Goal: Task Accomplishment & Management: Use online tool/utility

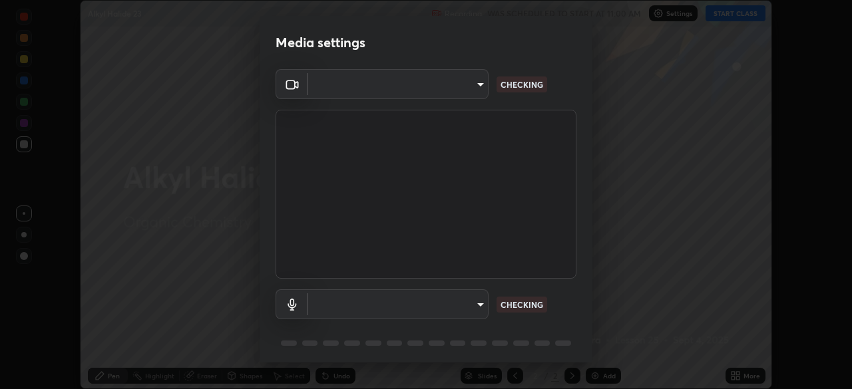
scroll to position [389, 852]
type input "26ea4645ce1167a88714ccf2a1c7b245e82c900ba769eb6e2bf526cec6792837"
click at [468, 309] on body "Erase all Alkyl Halide 23 Recording WAS SCHEDULED TO START AT 11:00 AM Settings…" at bounding box center [426, 194] width 852 height 389
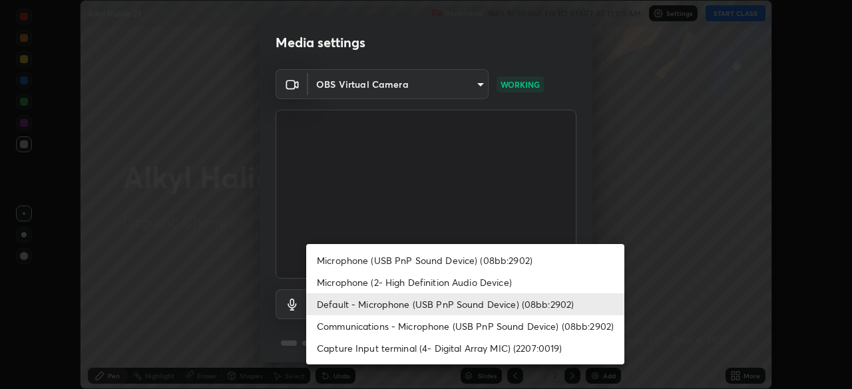
click at [467, 263] on li "Microphone (USB PnP Sound Device) (08bb:2902)" at bounding box center [465, 261] width 318 height 22
type input "740e2c842d1cac06ac36e4bd4a2e2877ac9f70a212878e78840fec1412a672ea"
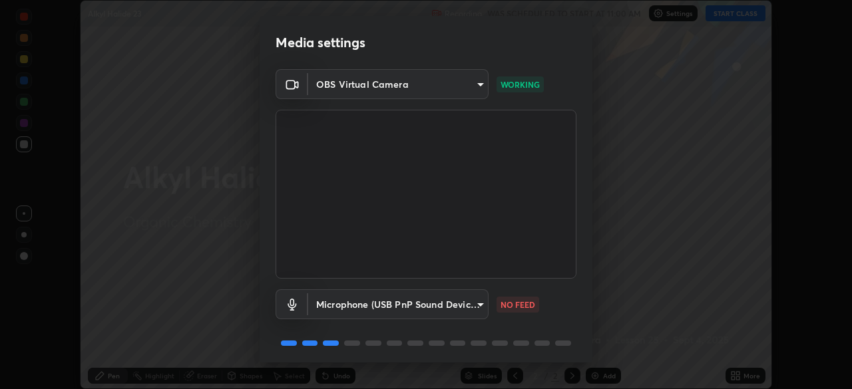
scroll to position [47, 0]
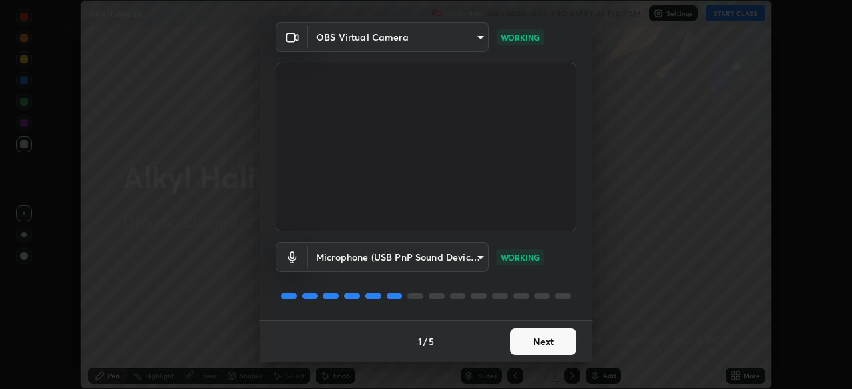
click at [527, 341] on button "Next" at bounding box center [543, 342] width 67 height 27
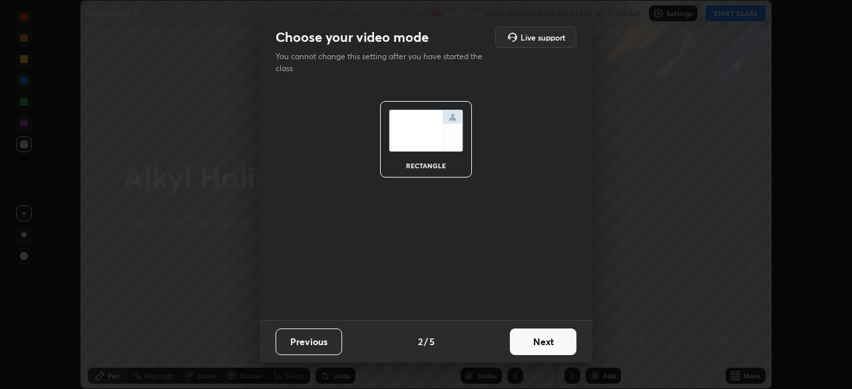
scroll to position [0, 0]
click at [528, 347] on button "Next" at bounding box center [543, 342] width 67 height 27
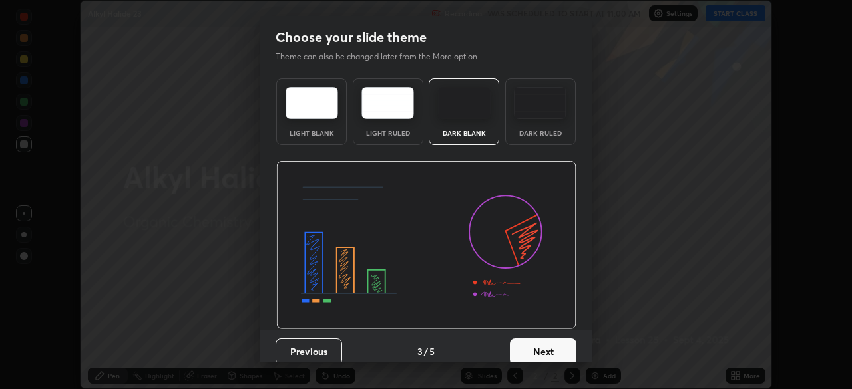
click at [531, 347] on button "Next" at bounding box center [543, 352] width 67 height 27
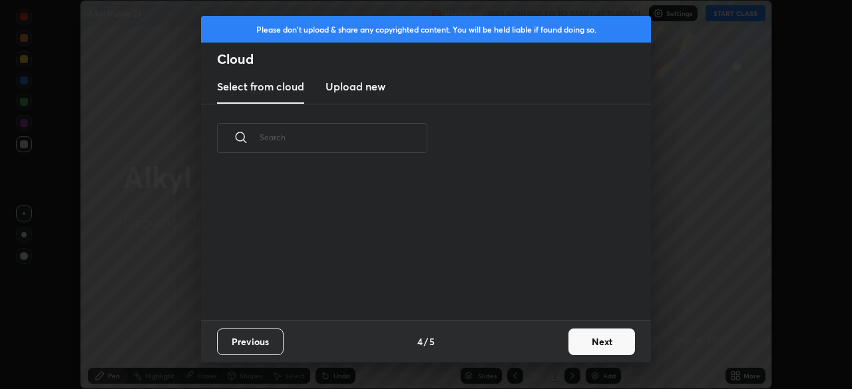
click at [576, 344] on button "Next" at bounding box center [601, 342] width 67 height 27
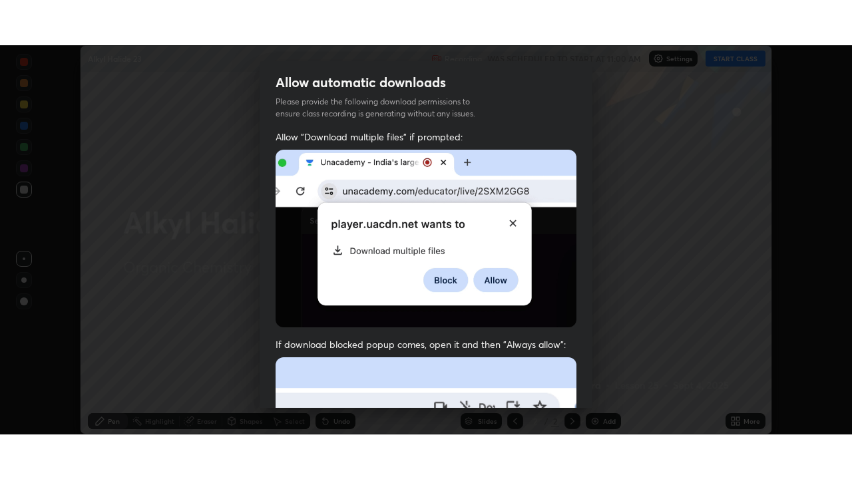
scroll to position [319, 0]
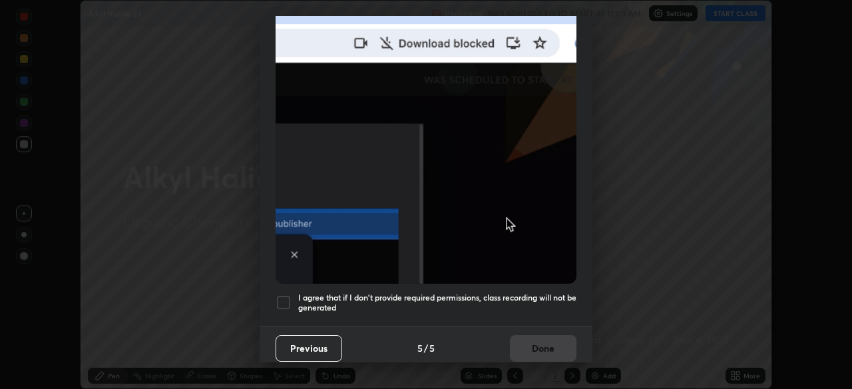
click at [465, 293] on h5 "I agree that if I don't provide required permissions, class recording will not …" at bounding box center [437, 303] width 278 height 21
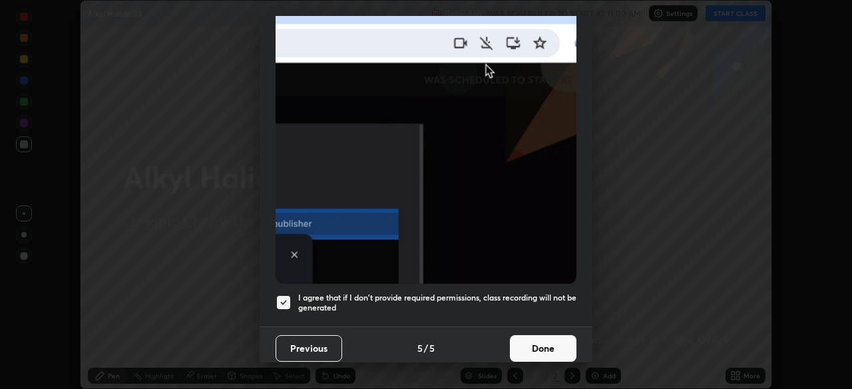
click at [530, 344] on button "Done" at bounding box center [543, 348] width 67 height 27
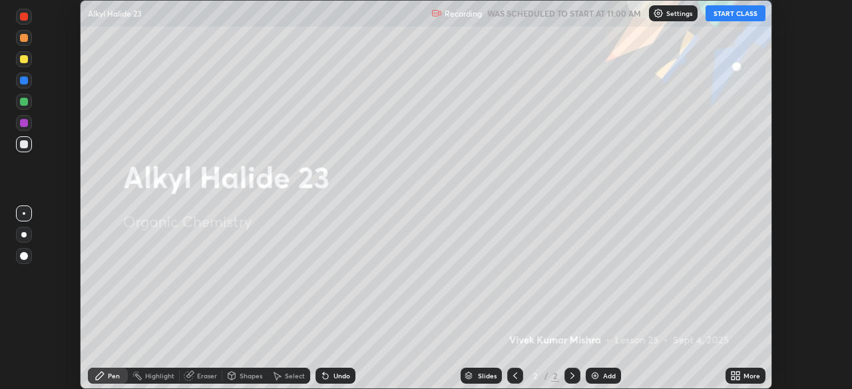
click at [728, 12] on button "START CLASS" at bounding box center [736, 13] width 60 height 16
click at [733, 378] on icon at bounding box center [732, 378] width 3 height 3
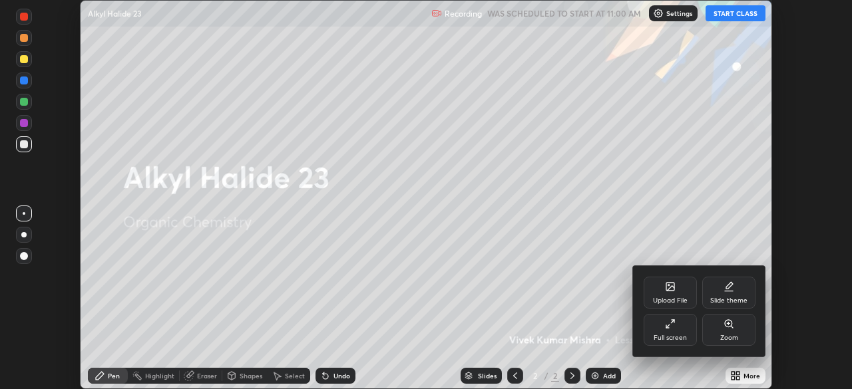
click at [666, 335] on div "Full screen" at bounding box center [670, 338] width 33 height 7
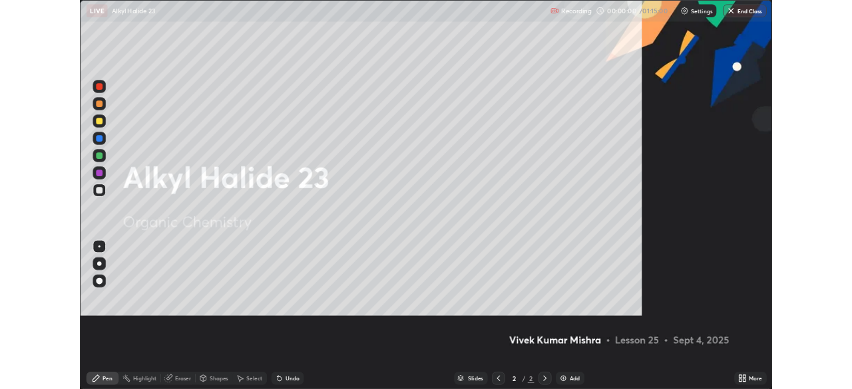
scroll to position [479, 852]
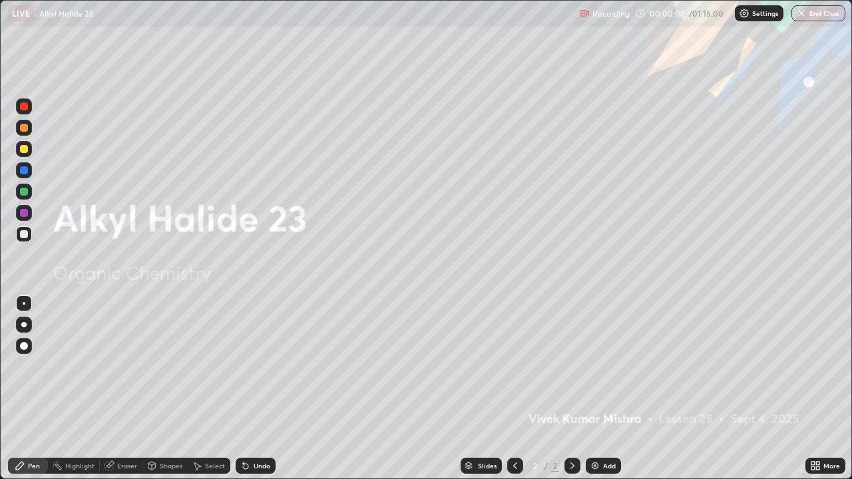
click at [813, 389] on icon at bounding box center [812, 463] width 3 height 3
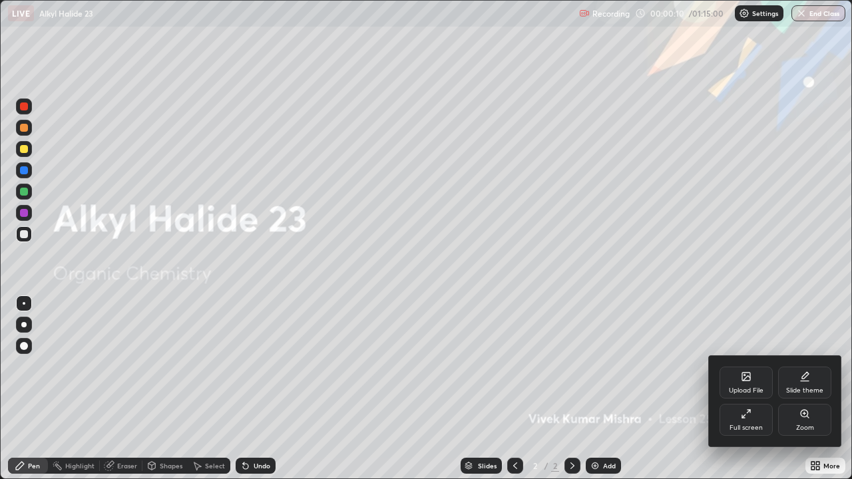
click at [795, 381] on div "Slide theme" at bounding box center [804, 383] width 53 height 32
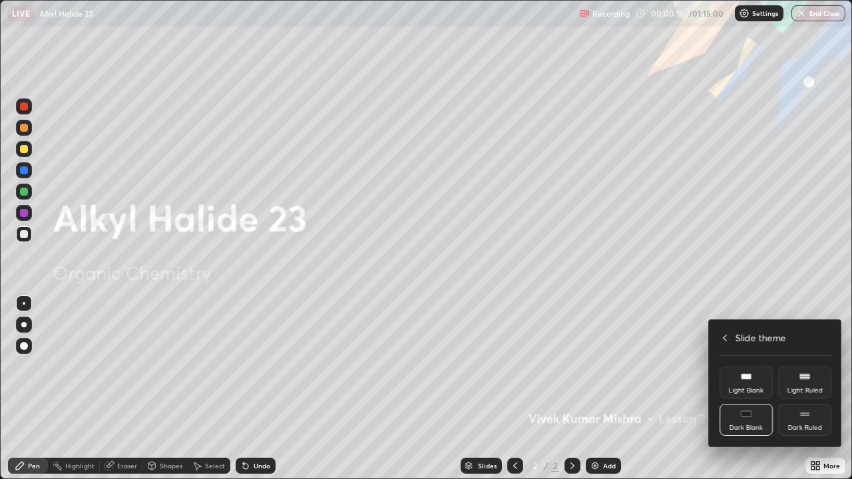
click at [811, 389] on div "Dark Ruled" at bounding box center [804, 420] width 53 height 32
click at [725, 337] on icon at bounding box center [725, 338] width 11 height 11
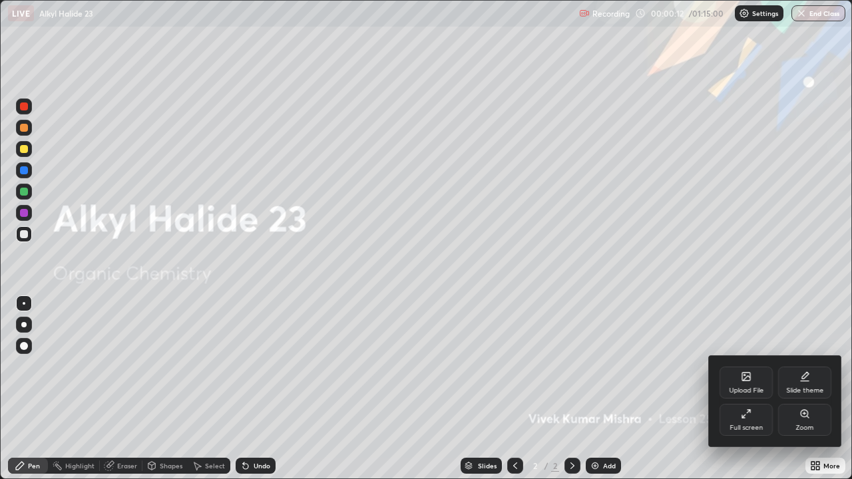
click at [664, 379] on div at bounding box center [426, 239] width 852 height 479
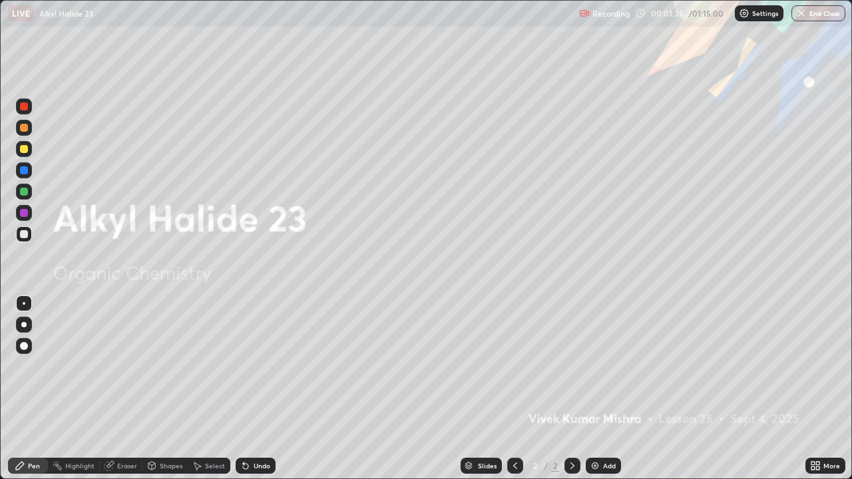
click at [608, 389] on div "Add" at bounding box center [609, 466] width 13 height 7
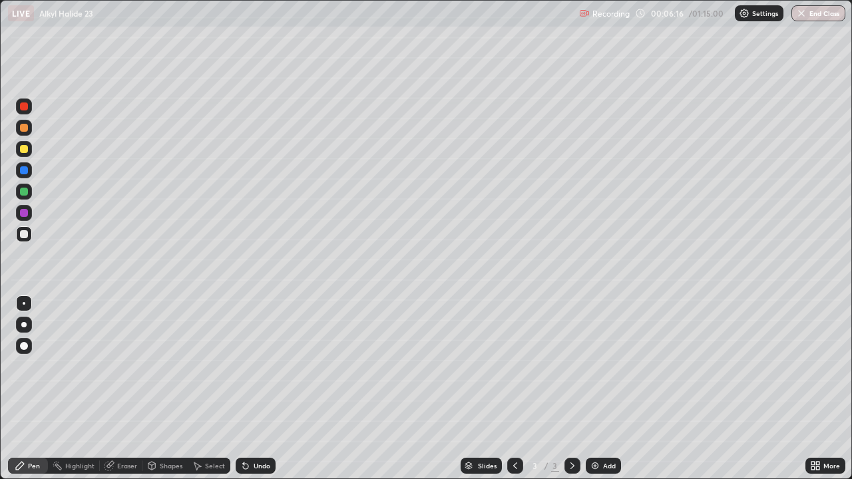
click at [118, 389] on div "Eraser" at bounding box center [127, 466] width 20 height 7
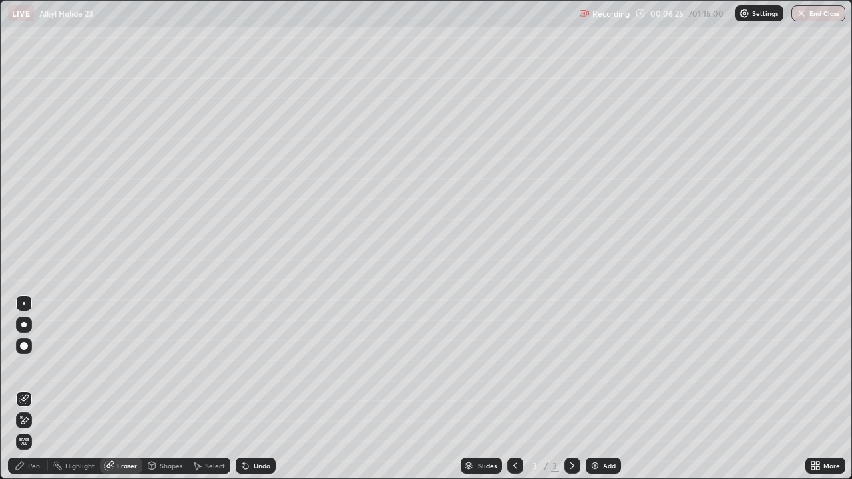
click at [23, 389] on icon at bounding box center [20, 466] width 11 height 11
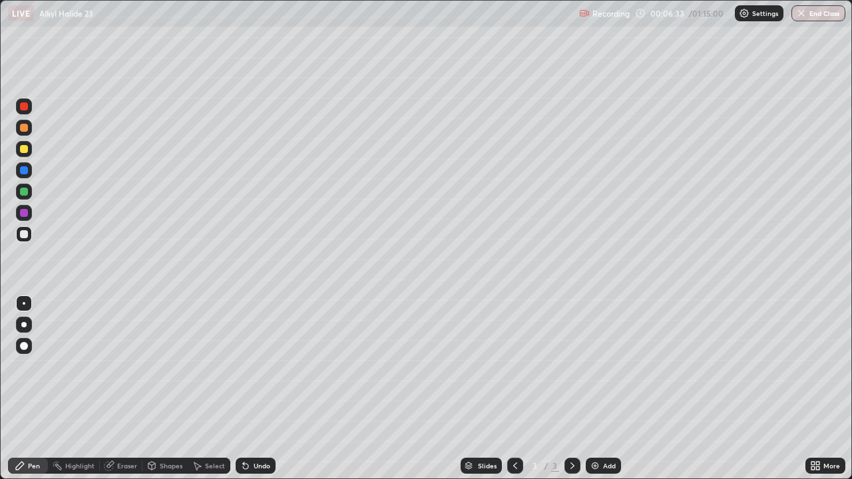
click at [120, 389] on div "Eraser" at bounding box center [127, 466] width 20 height 7
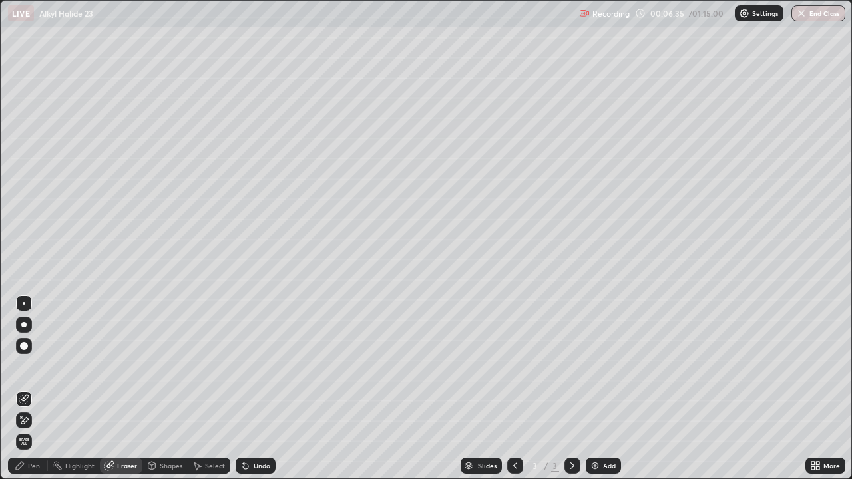
click at [29, 389] on div "Pen" at bounding box center [34, 466] width 12 height 7
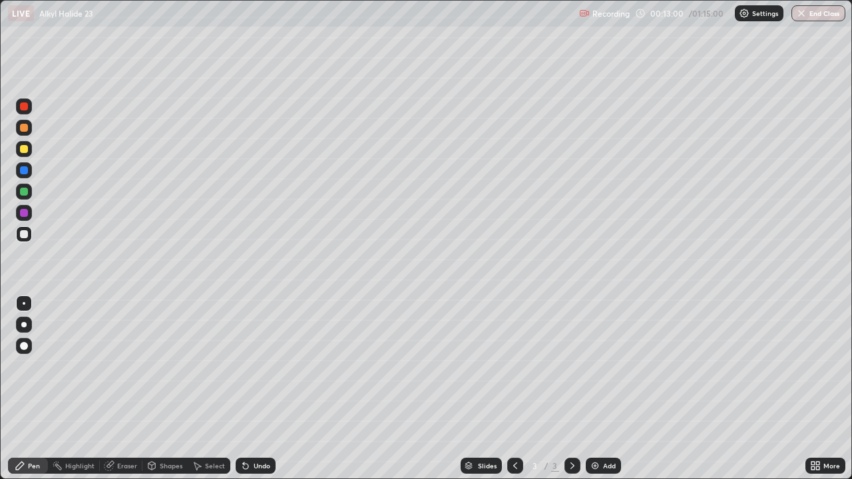
click at [25, 213] on div at bounding box center [24, 213] width 8 height 8
click at [203, 389] on div "Select" at bounding box center [209, 466] width 43 height 16
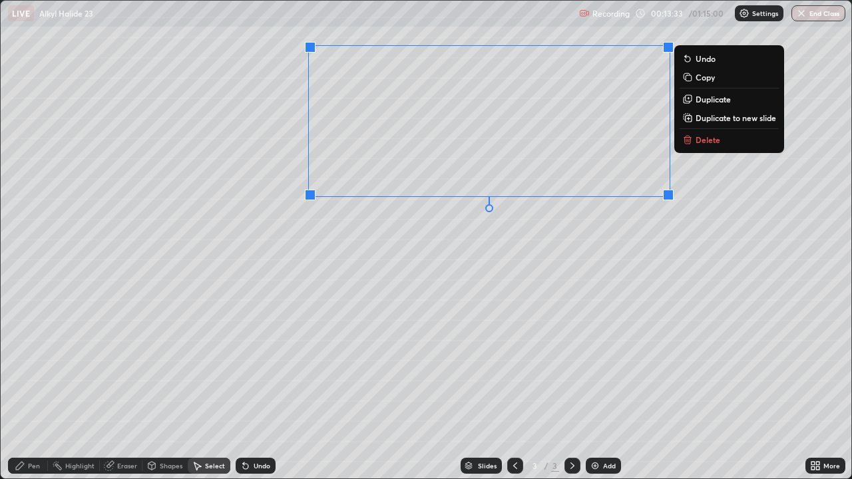
click at [547, 315] on div "0 ° Undo Copy Duplicate Duplicate to new slide Delete" at bounding box center [426, 240] width 851 height 478
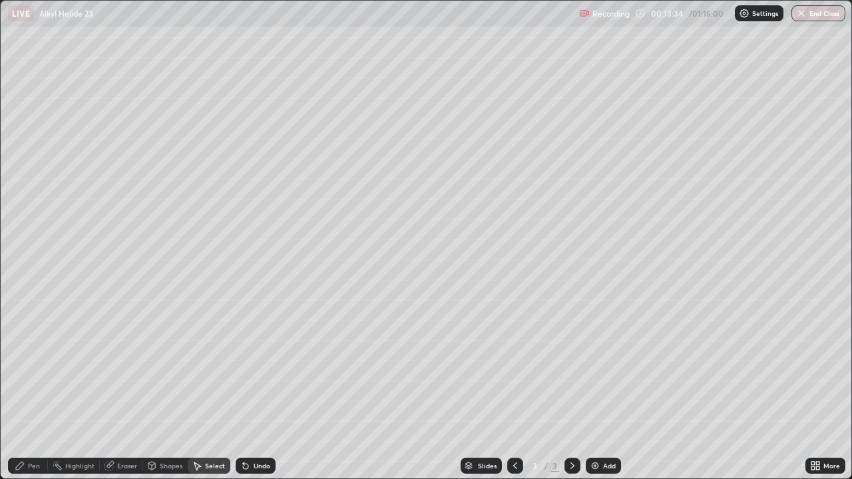
click at [28, 389] on div "Pen" at bounding box center [34, 466] width 12 height 7
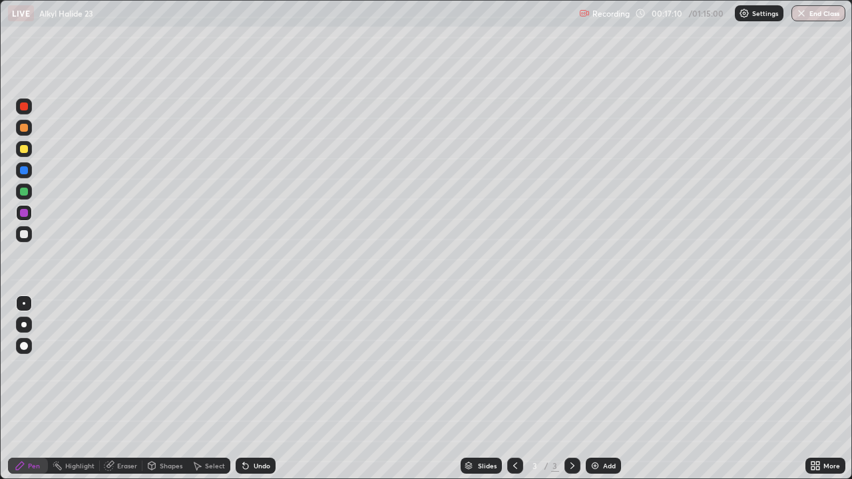
click at [259, 389] on div "Undo" at bounding box center [262, 466] width 17 height 7
click at [258, 389] on div "Undo" at bounding box center [262, 466] width 17 height 7
click at [260, 389] on div "Undo" at bounding box center [262, 466] width 17 height 7
click at [261, 389] on div "Undo" at bounding box center [256, 466] width 40 height 16
click at [262, 389] on div "Undo" at bounding box center [256, 466] width 40 height 16
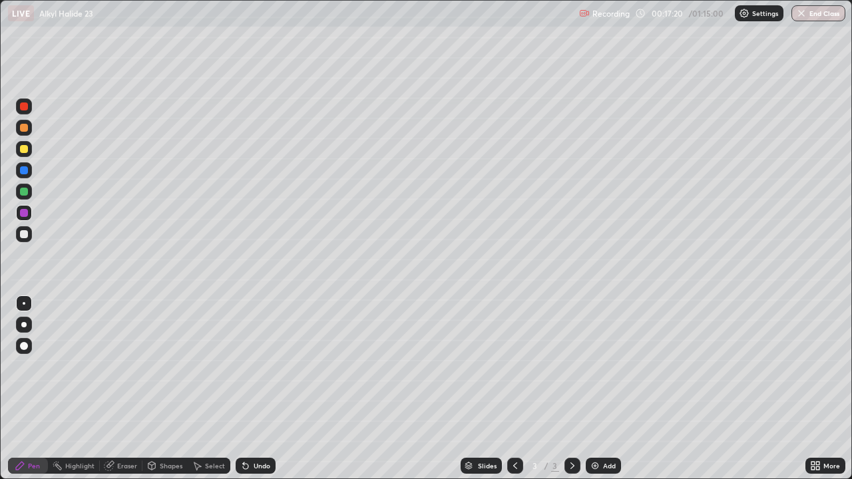
click at [256, 389] on div "Undo" at bounding box center [262, 466] width 17 height 7
click at [255, 389] on div "Undo" at bounding box center [262, 466] width 17 height 7
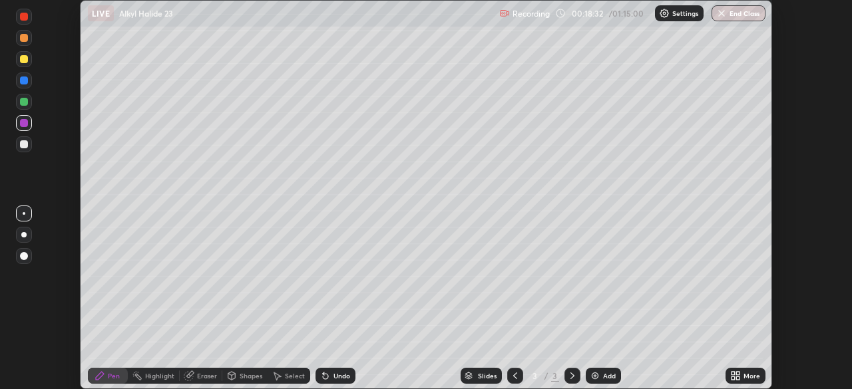
scroll to position [66170, 65707]
click at [744, 377] on div "More" at bounding box center [751, 376] width 17 height 7
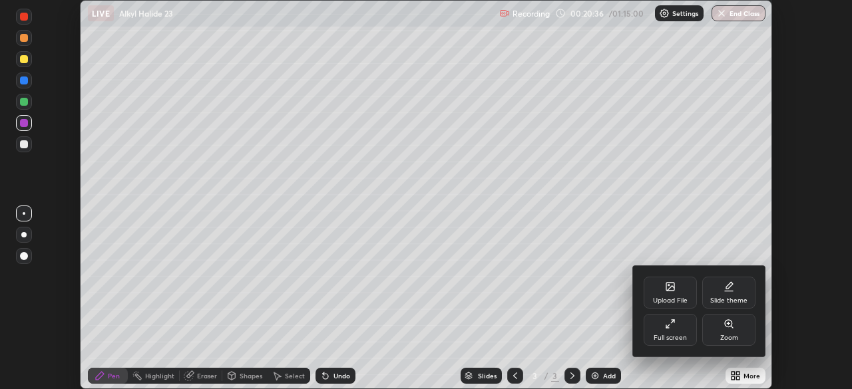
click at [674, 296] on div "Upload File" at bounding box center [670, 293] width 53 height 32
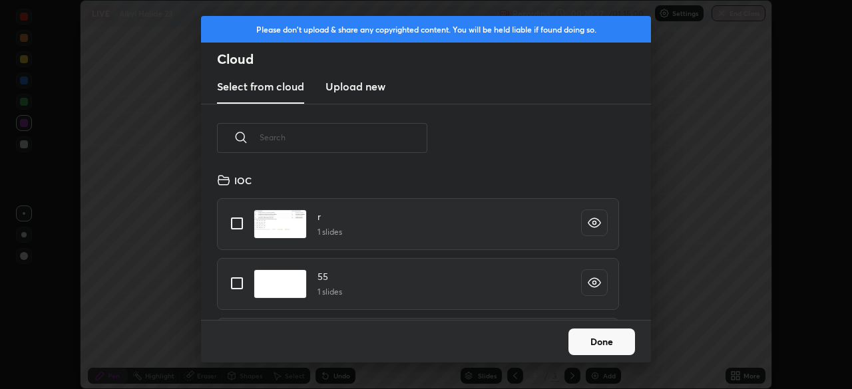
scroll to position [148, 427]
click at [376, 88] on h3 "Upload new" at bounding box center [355, 87] width 60 height 16
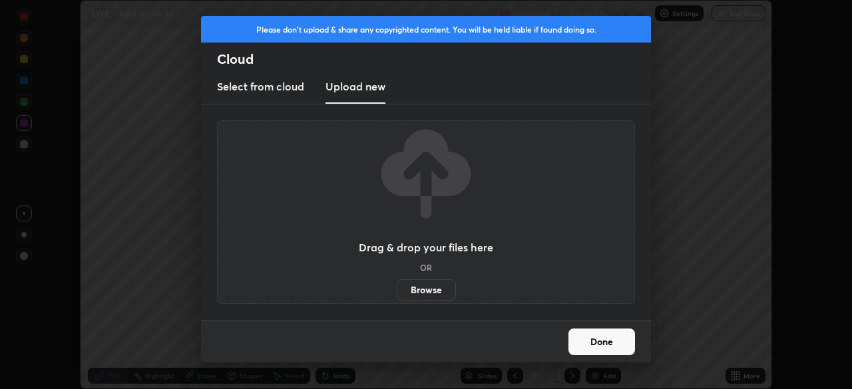
click at [435, 290] on label "Browse" at bounding box center [426, 290] width 59 height 21
click at [397, 290] on input "Browse" at bounding box center [397, 290] width 0 height 21
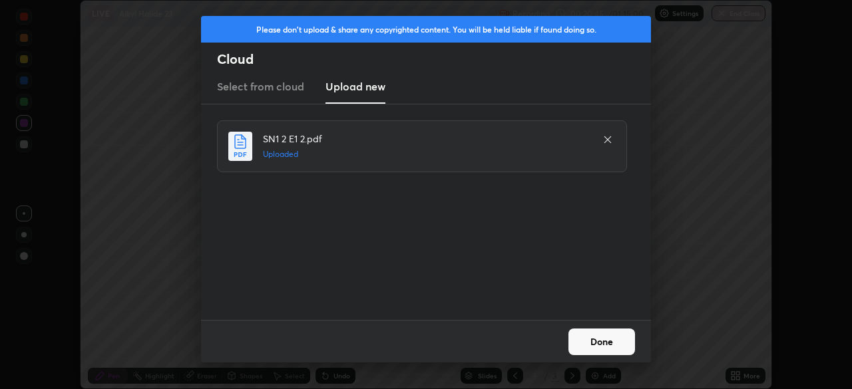
click at [605, 343] on button "Done" at bounding box center [601, 342] width 67 height 27
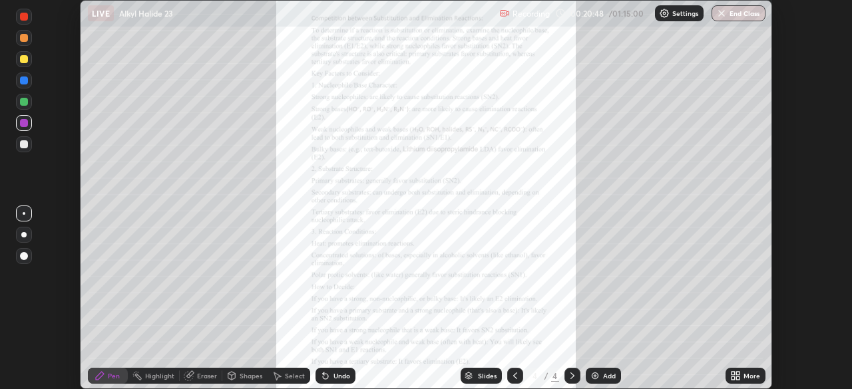
click at [753, 376] on div "More" at bounding box center [751, 376] width 17 height 7
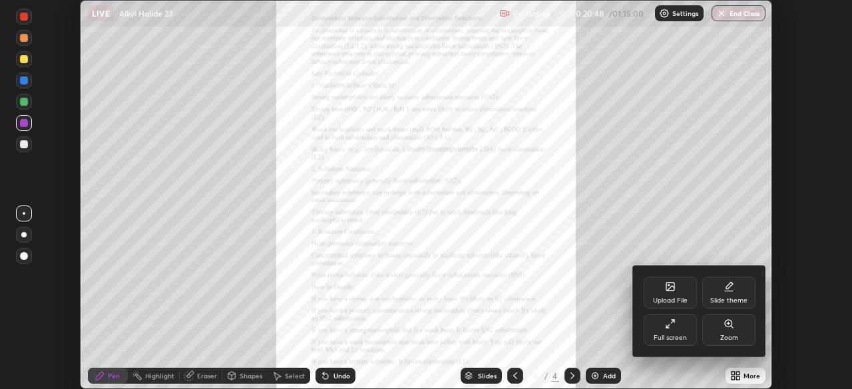
click at [743, 329] on div "Zoom" at bounding box center [728, 330] width 53 height 32
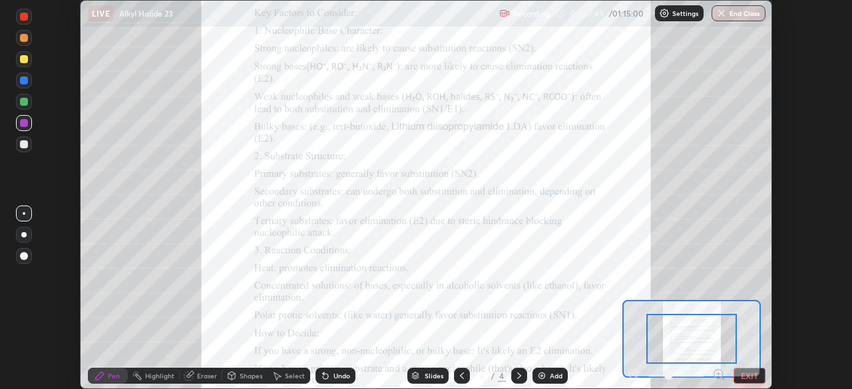
click at [720, 374] on icon at bounding box center [718, 374] width 3 height 0
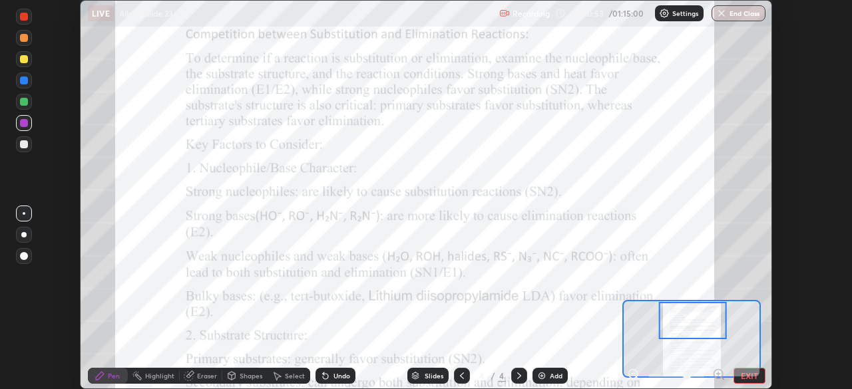
click at [718, 374] on icon at bounding box center [718, 374] width 3 height 0
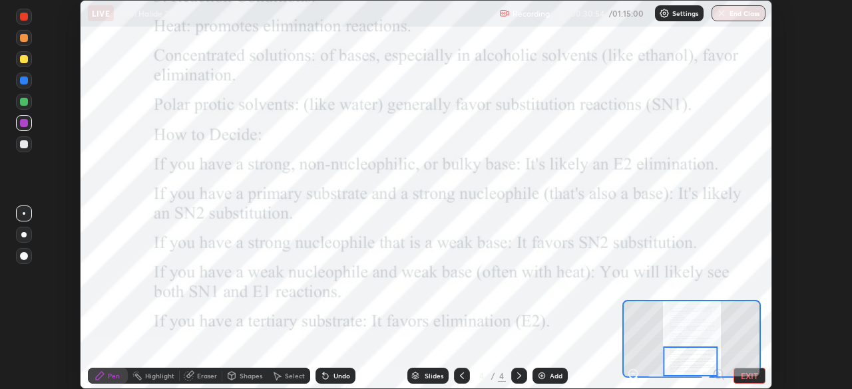
click at [752, 381] on button "EXIT" at bounding box center [749, 376] width 32 height 16
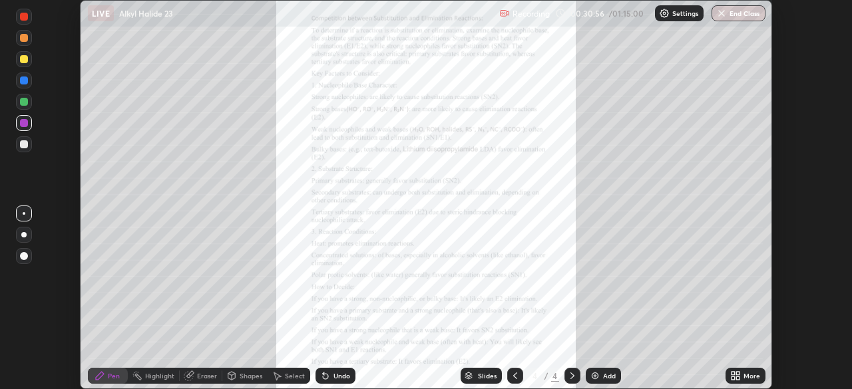
click at [751, 383] on div "More" at bounding box center [745, 376] width 40 height 16
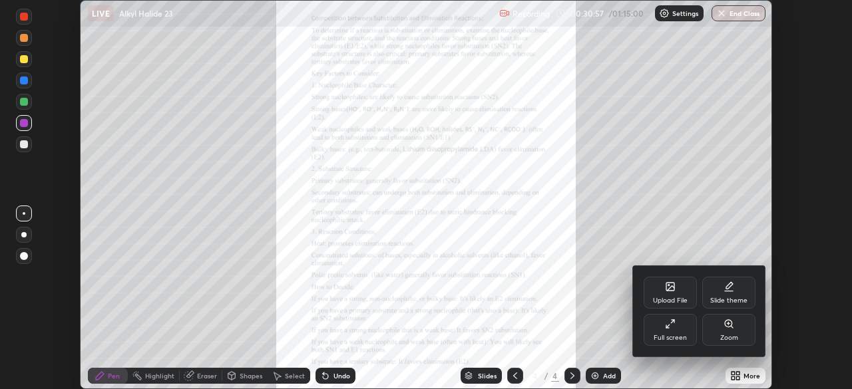
click at [672, 298] on div "Upload File" at bounding box center [670, 301] width 35 height 7
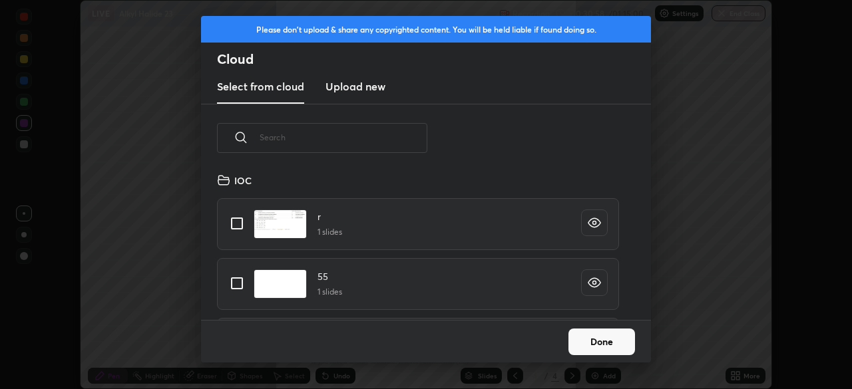
click at [376, 87] on h3 "Upload new" at bounding box center [355, 87] width 60 height 16
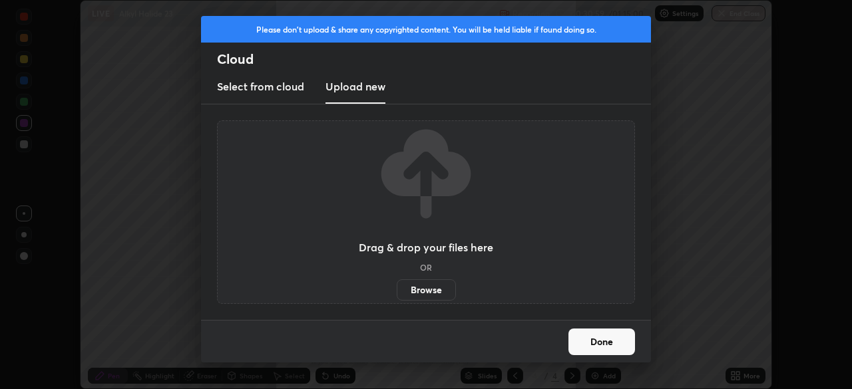
click at [441, 290] on label "Browse" at bounding box center [426, 290] width 59 height 21
click at [397, 290] on input "Browse" at bounding box center [397, 290] width 0 height 21
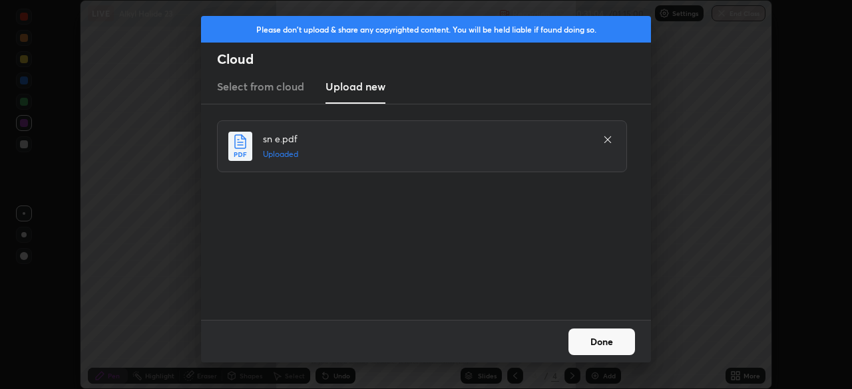
click at [608, 339] on button "Done" at bounding box center [601, 342] width 67 height 27
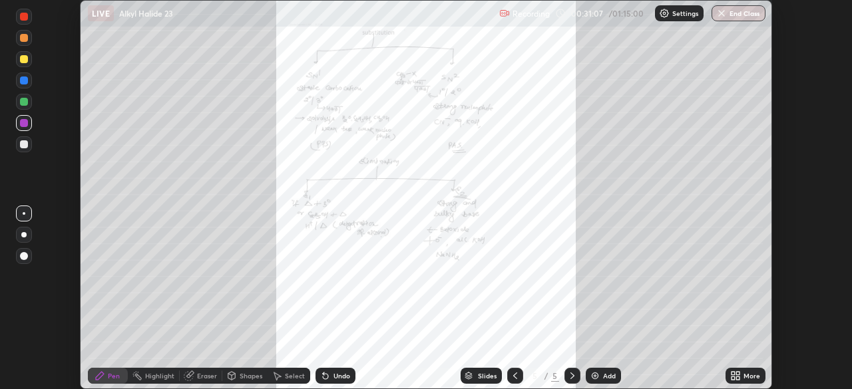
click at [751, 376] on div "More" at bounding box center [751, 376] width 17 height 7
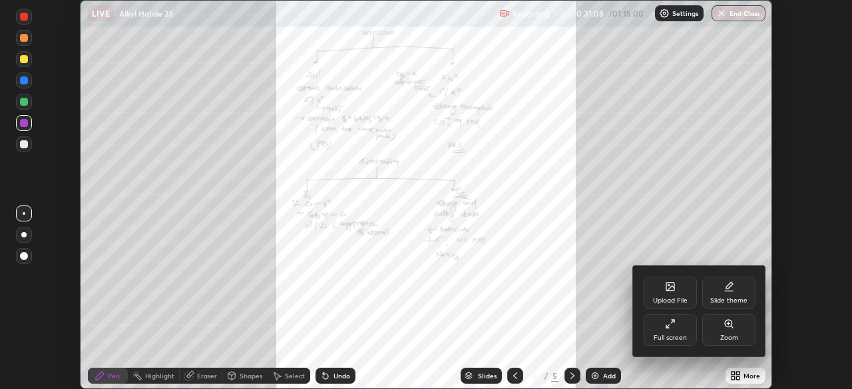
click at [741, 327] on div "Zoom" at bounding box center [728, 330] width 53 height 32
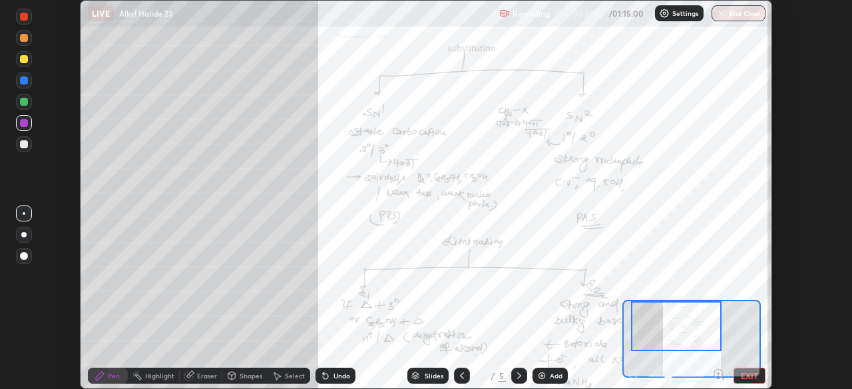
click at [719, 374] on icon at bounding box center [718, 374] width 3 height 0
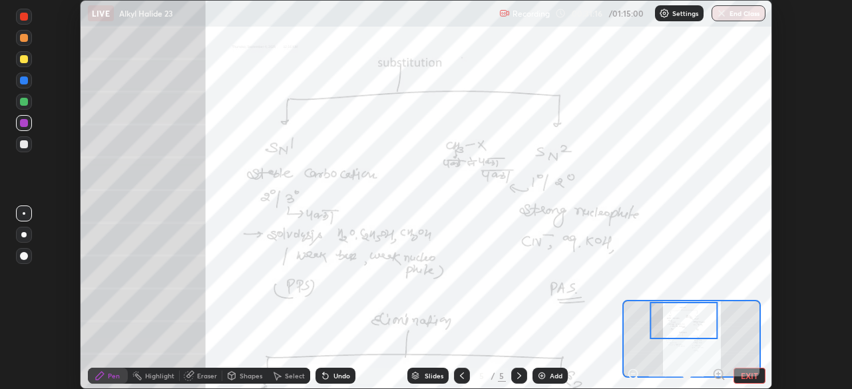
click at [718, 374] on icon at bounding box center [718, 374] width 3 height 0
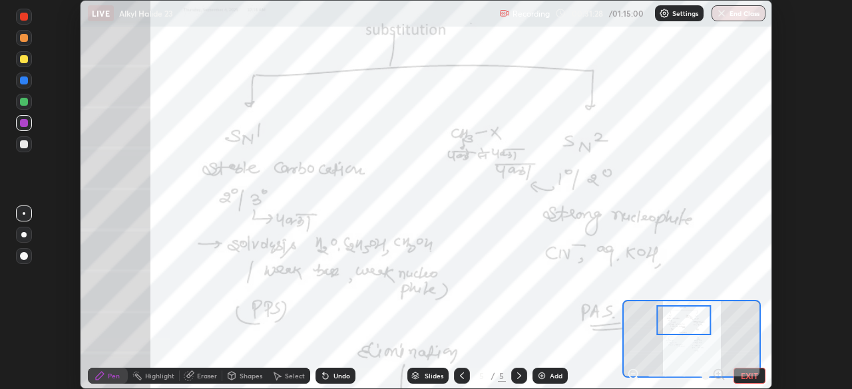
click at [21, 100] on div at bounding box center [24, 102] width 8 height 8
click at [289, 377] on div "Select" at bounding box center [295, 376] width 20 height 7
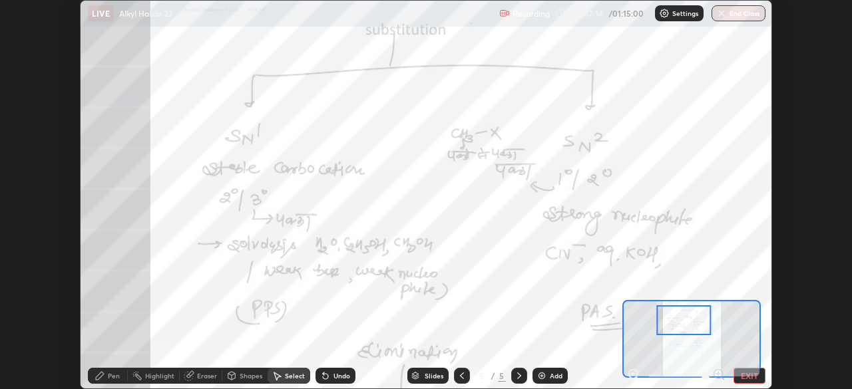
click at [696, 327] on div at bounding box center [684, 321] width 54 height 30
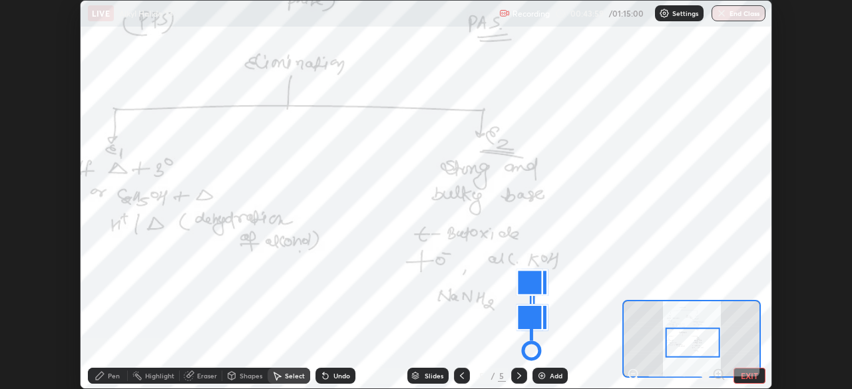
click at [461, 376] on icon at bounding box center [462, 376] width 11 height 11
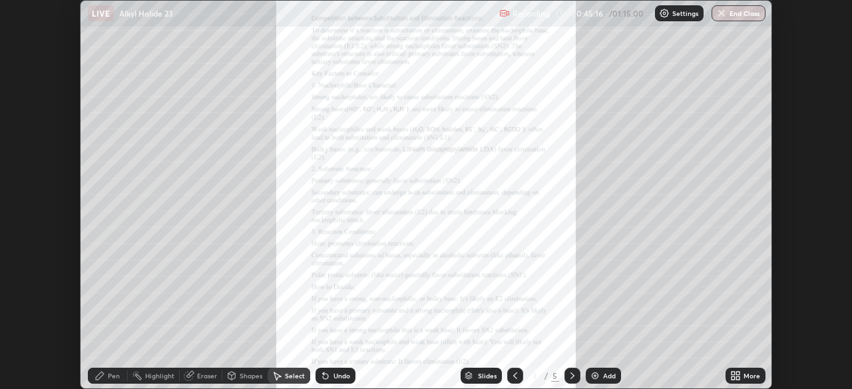
click at [571, 375] on icon at bounding box center [572, 376] width 11 height 11
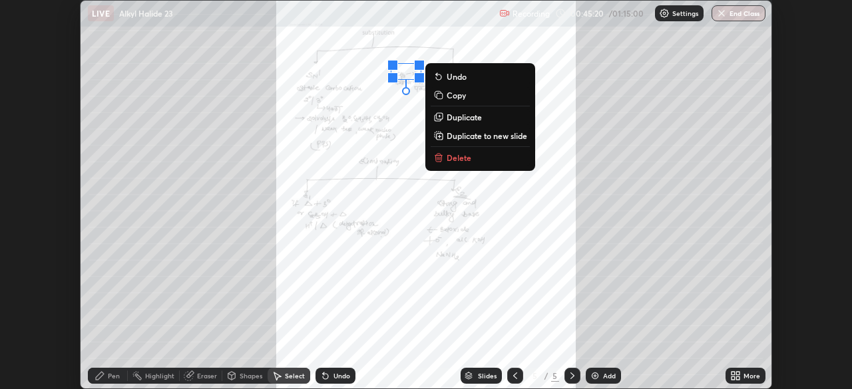
click at [288, 153] on div "0 ° Undo Copy Duplicate Duplicate to new slide Delete" at bounding box center [426, 195] width 691 height 388
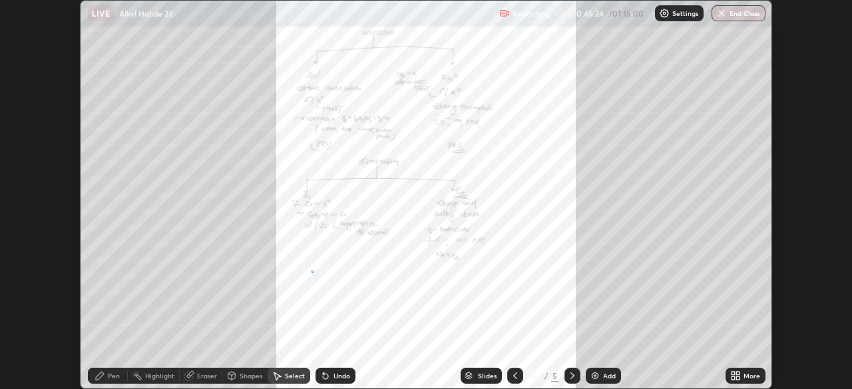
click at [311, 271] on div "0 ° Undo Copy Duplicate Duplicate to new slide Delete" at bounding box center [426, 195] width 691 height 388
click at [292, 230] on div "0 ° Undo Copy Duplicate Duplicate to new slide Delete" at bounding box center [426, 195] width 691 height 388
click at [441, 206] on div "0 ° Undo Copy Duplicate Duplicate to new slide Delete" at bounding box center [426, 195] width 691 height 388
click at [447, 254] on div "0 ° Undo Copy Duplicate Duplicate to new slide Delete" at bounding box center [426, 195] width 691 height 388
click at [571, 376] on icon at bounding box center [572, 376] width 11 height 11
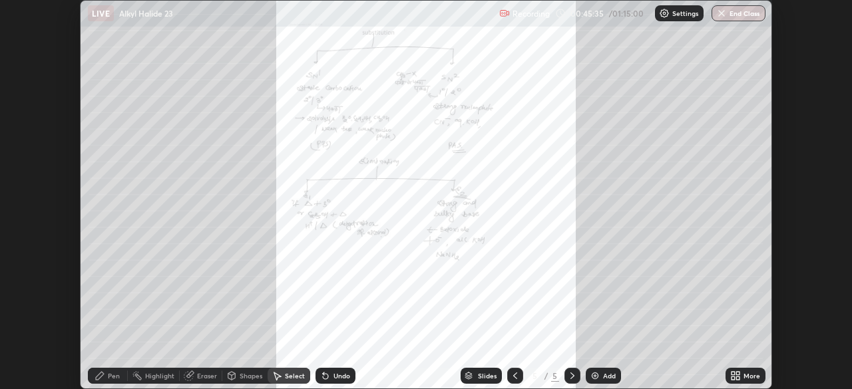
click at [600, 376] on div "Add" at bounding box center [603, 376] width 35 height 16
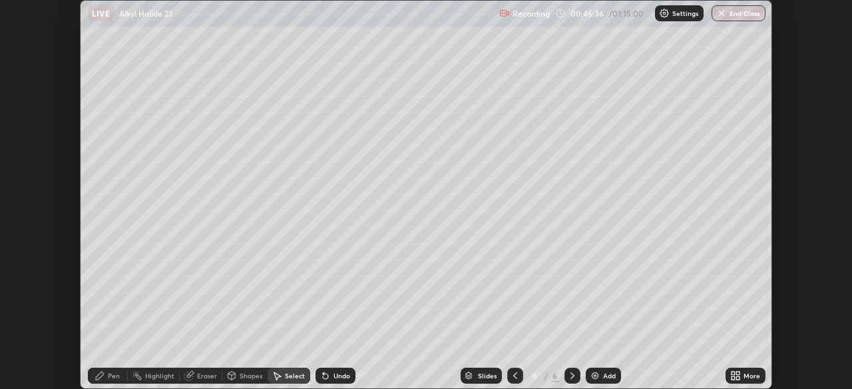
click at [739, 379] on icon at bounding box center [737, 378] width 3 height 3
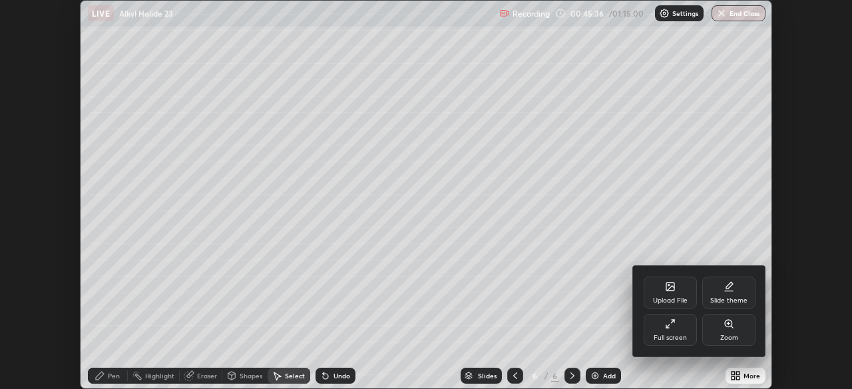
click at [668, 332] on div "Full screen" at bounding box center [670, 330] width 53 height 32
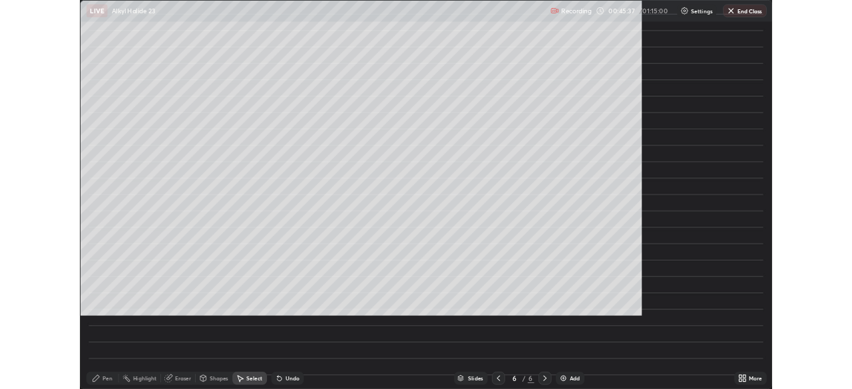
scroll to position [479, 852]
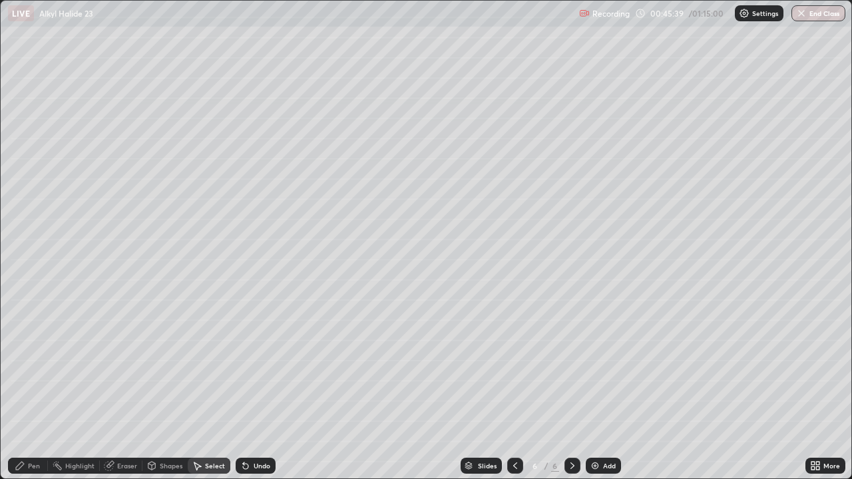
click at [21, 389] on icon at bounding box center [20, 466] width 8 height 8
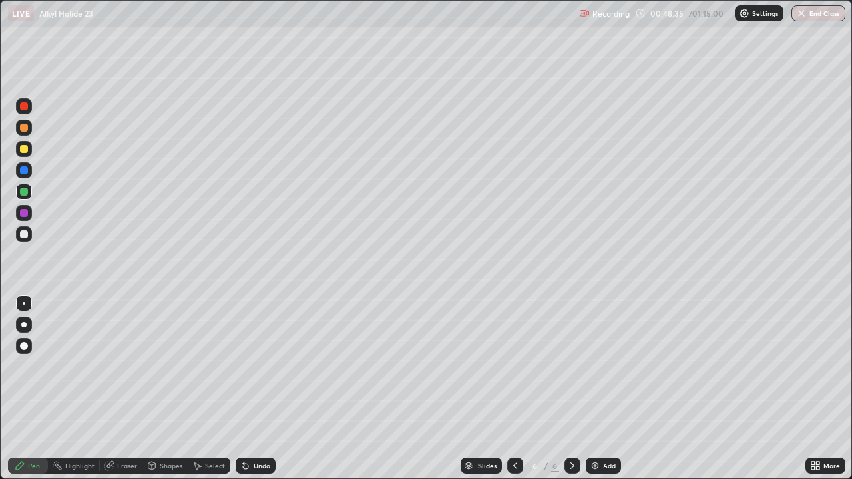
click at [26, 234] on div at bounding box center [24, 234] width 8 height 8
click at [208, 389] on div "Select" at bounding box center [215, 466] width 20 height 7
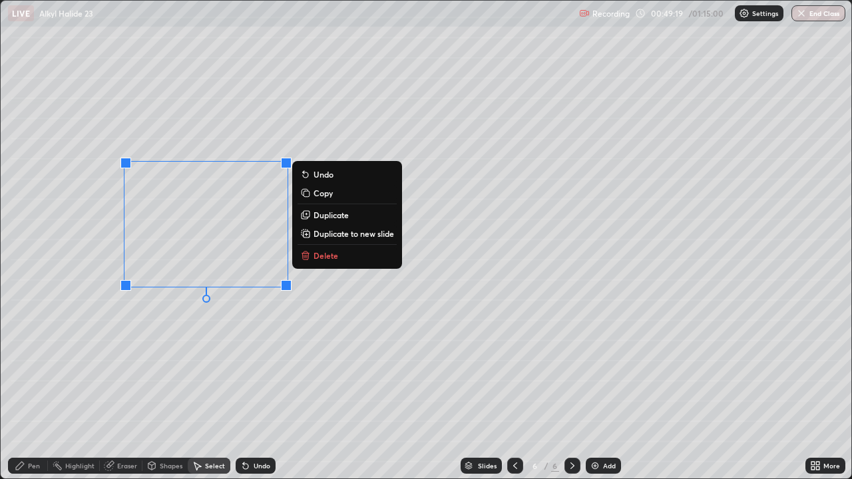
click at [322, 216] on p "Duplicate" at bounding box center [330, 215] width 35 height 11
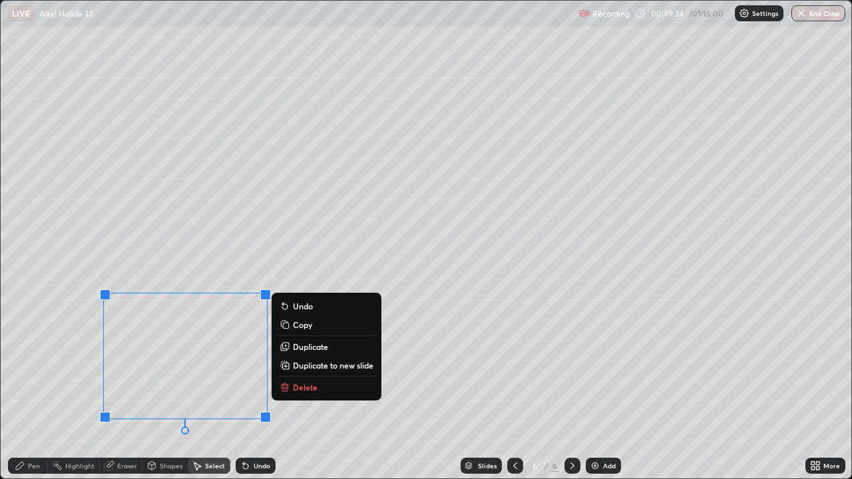
click at [532, 389] on div "0 ° Undo Copy Duplicate Duplicate to new slide Delete" at bounding box center [426, 240] width 851 height 478
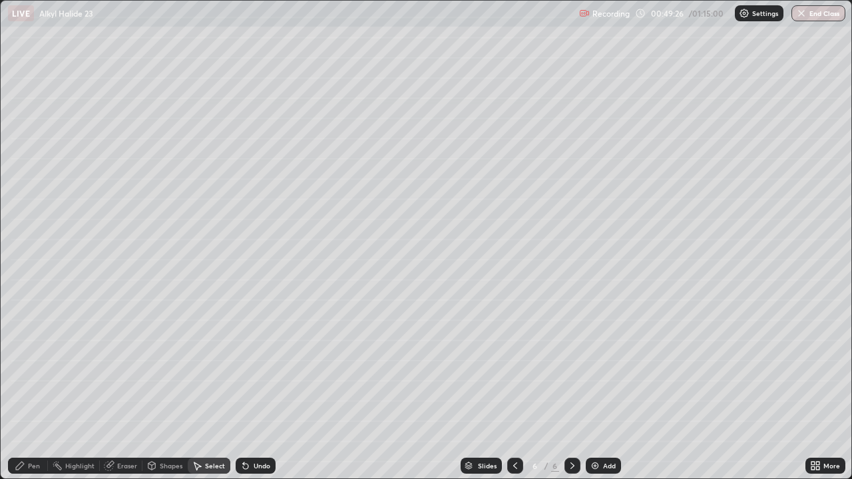
click at [34, 389] on div "Pen" at bounding box center [28, 466] width 40 height 16
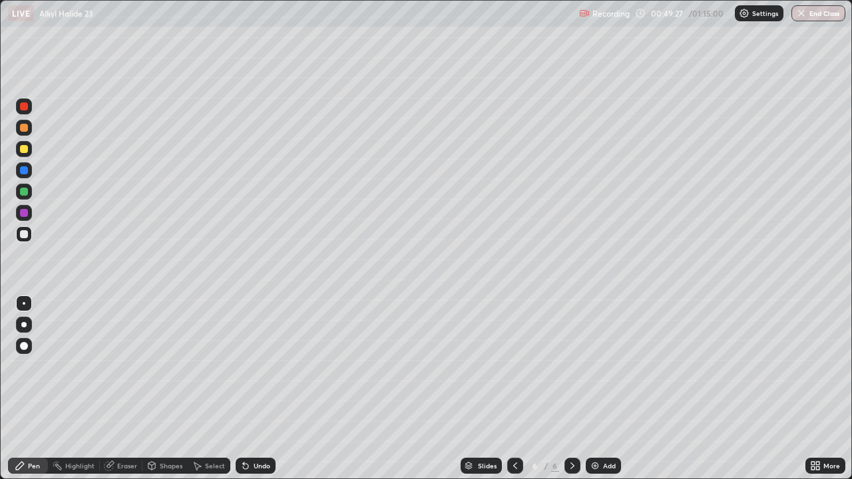
click at [27, 215] on div at bounding box center [24, 213] width 8 height 8
click at [79, 389] on div "Highlight" at bounding box center [79, 466] width 29 height 7
click at [124, 389] on div "Eraser" at bounding box center [127, 466] width 20 height 7
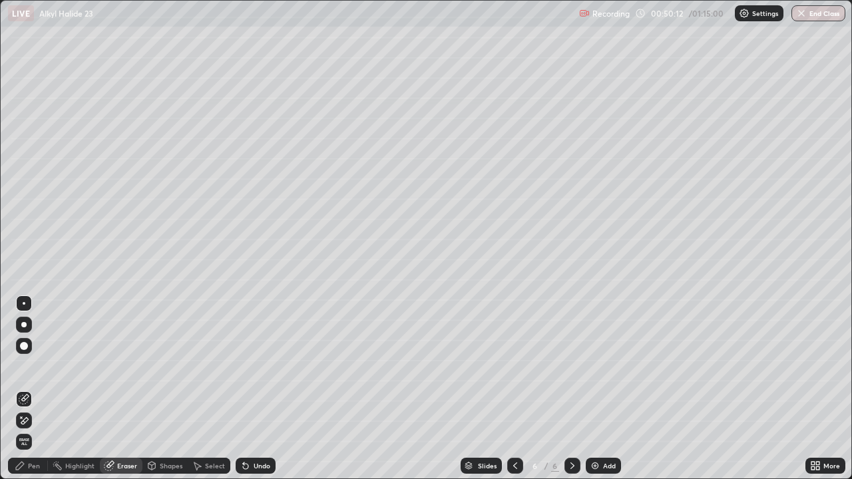
click at [27, 389] on div "Pen" at bounding box center [28, 466] width 40 height 16
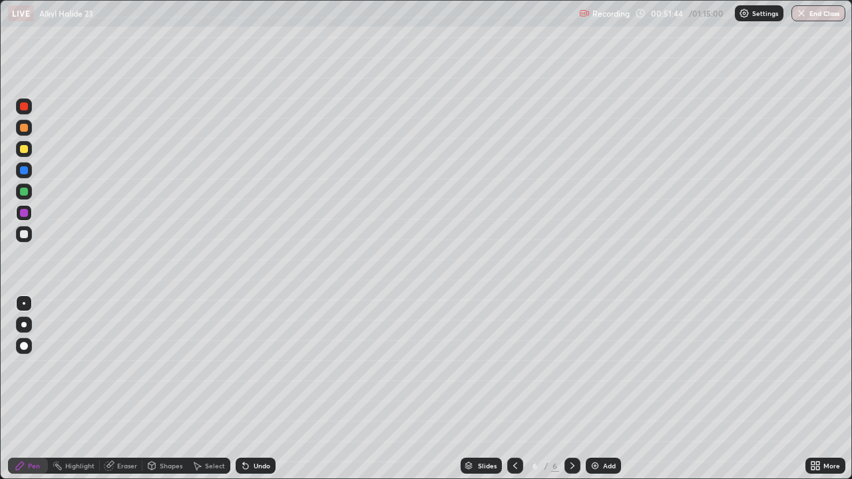
click at [22, 191] on div at bounding box center [24, 192] width 8 height 8
click at [599, 389] on div "Add" at bounding box center [603, 466] width 35 height 16
click at [21, 128] on div at bounding box center [24, 128] width 8 height 8
click at [20, 154] on div at bounding box center [24, 149] width 16 height 16
click at [28, 111] on div at bounding box center [24, 107] width 16 height 16
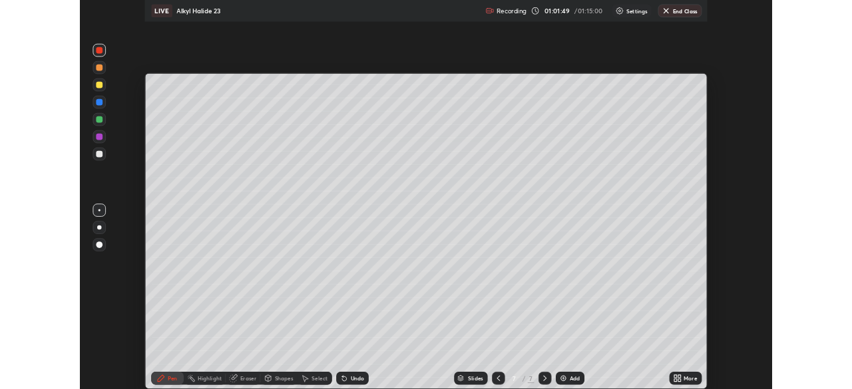
scroll to position [66170, 65707]
